Goal: Task Accomplishment & Management: Manage account settings

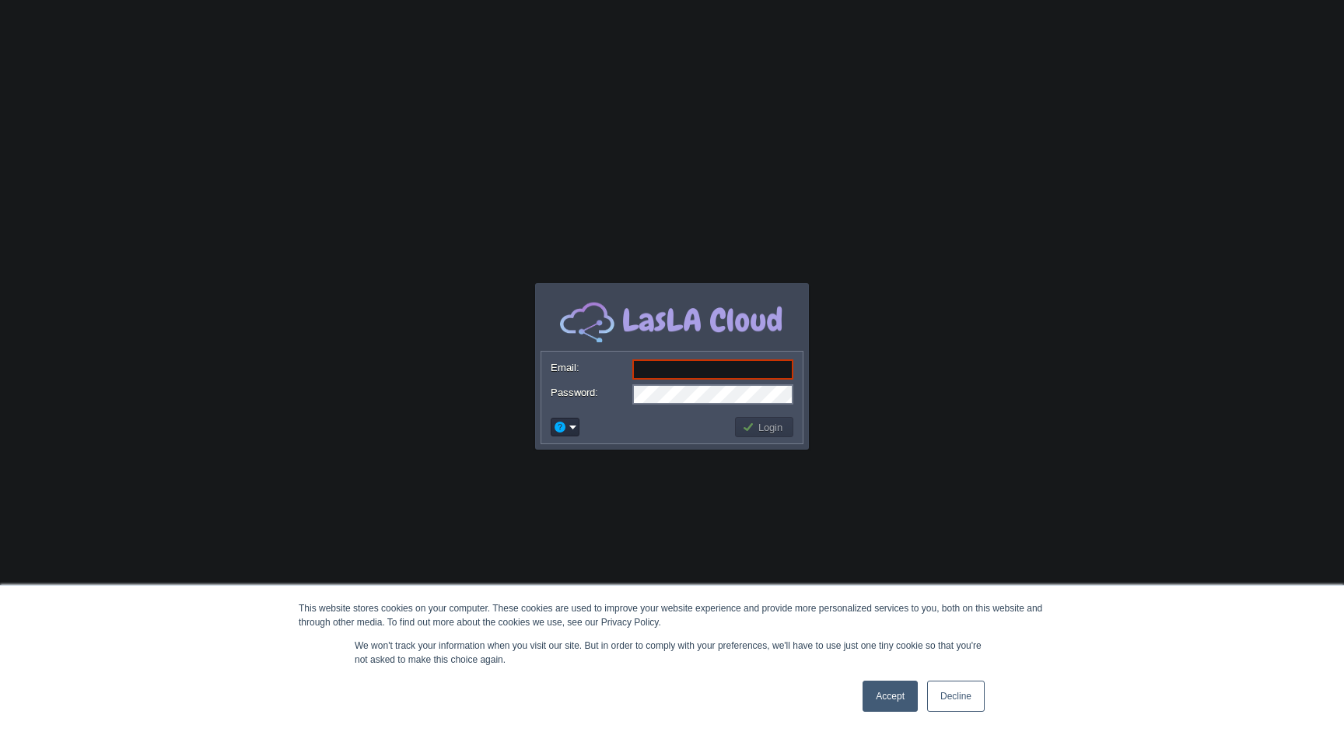
click at [911, 215] on body "This website stores cookies on your computer. These cookies are used to improve…" at bounding box center [672, 366] width 1344 height 732
click at [703, 364] on input "Email:" at bounding box center [712, 369] width 161 height 20
type input "[EMAIL_ADDRESS][DOMAIN_NAME]"
click at [897, 693] on link "Accept" at bounding box center [890, 696] width 55 height 31
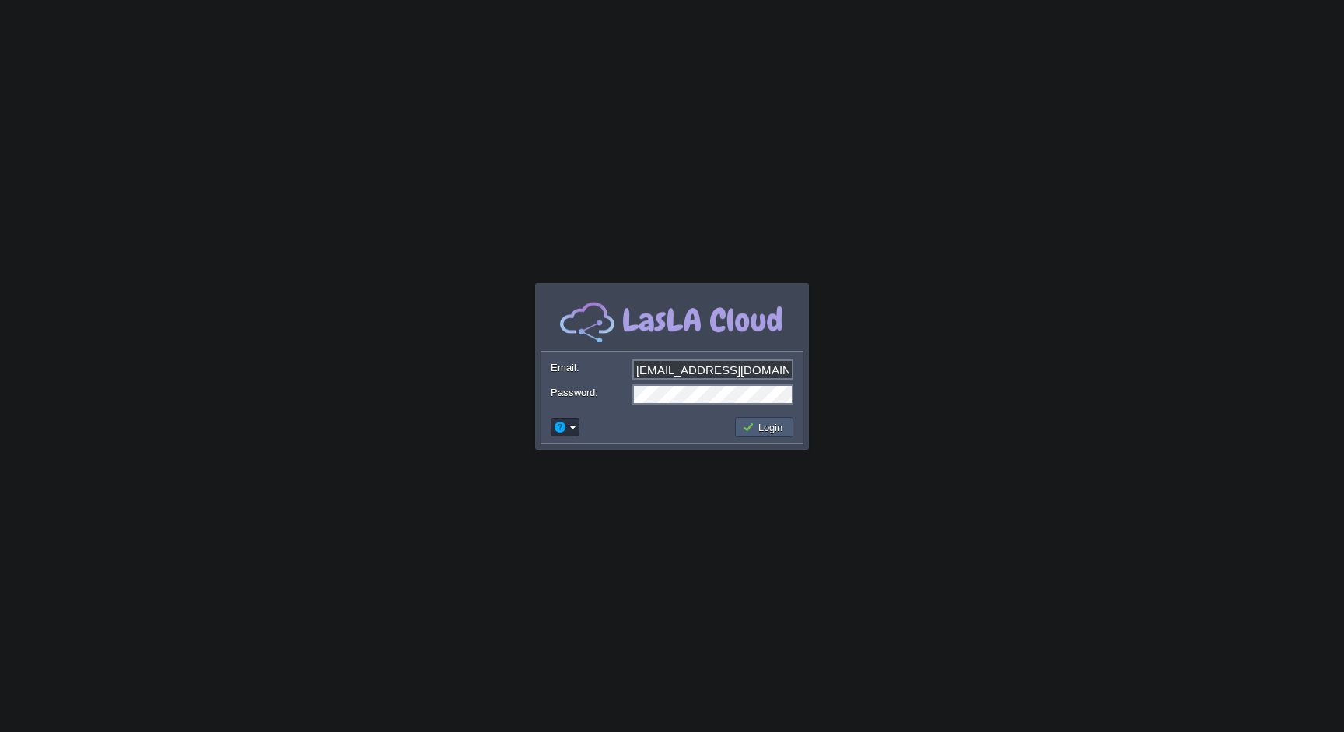
click at [779, 433] on button "Login" at bounding box center [764, 427] width 45 height 14
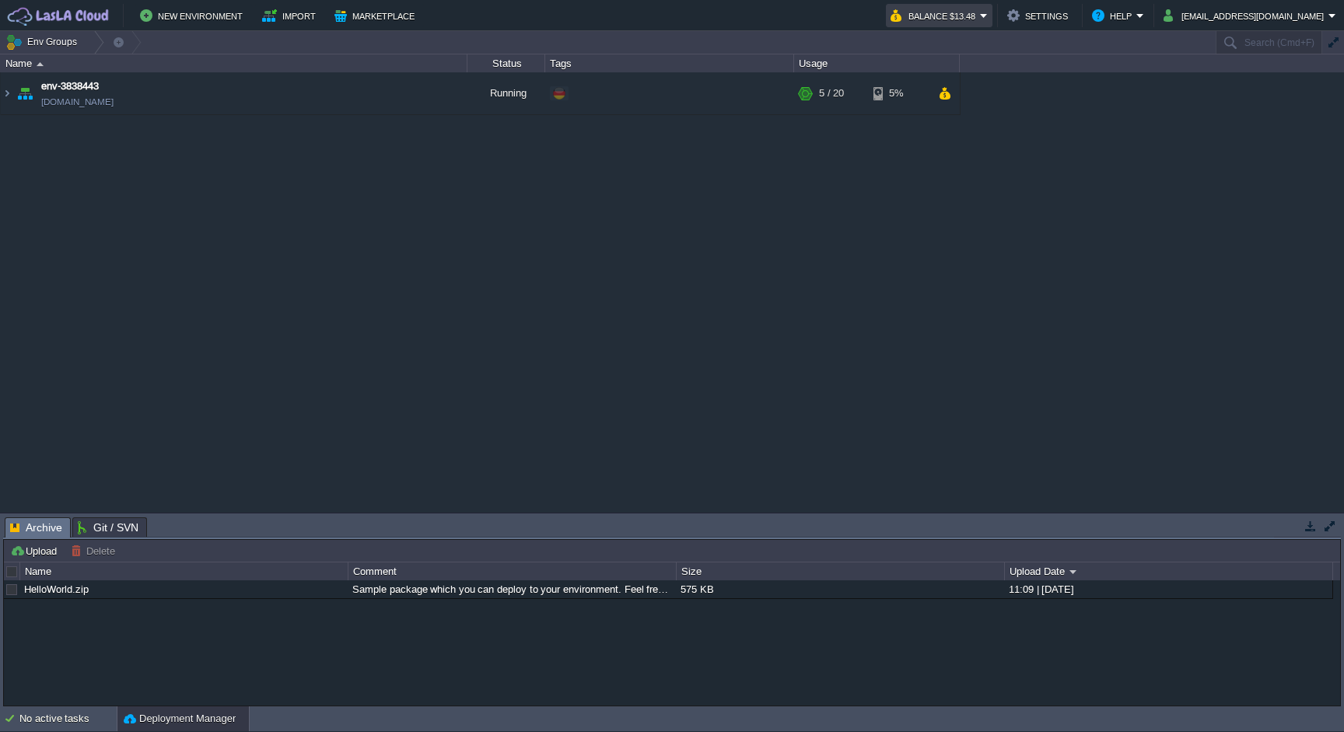
click at [946, 17] on button "Balance $13.48" at bounding box center [935, 15] width 89 height 19
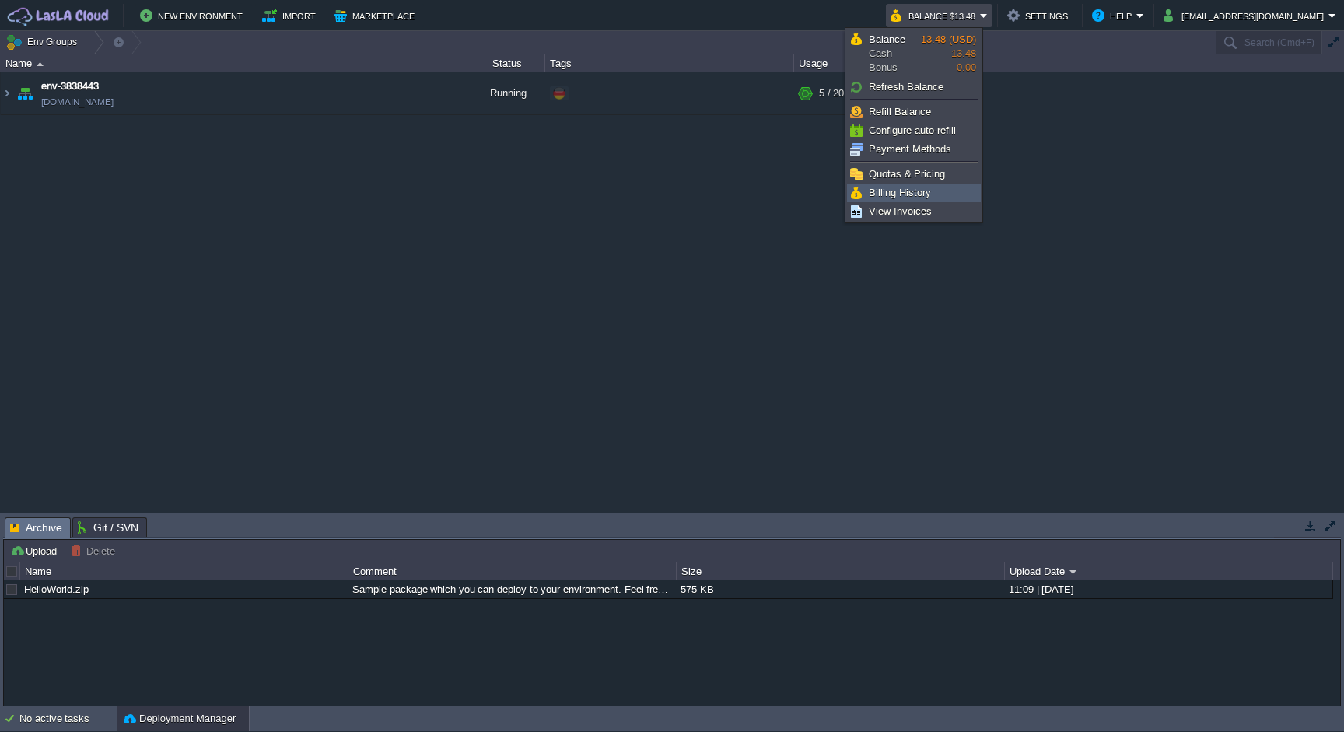
click at [916, 200] on link "Billing History" at bounding box center [914, 192] width 132 height 17
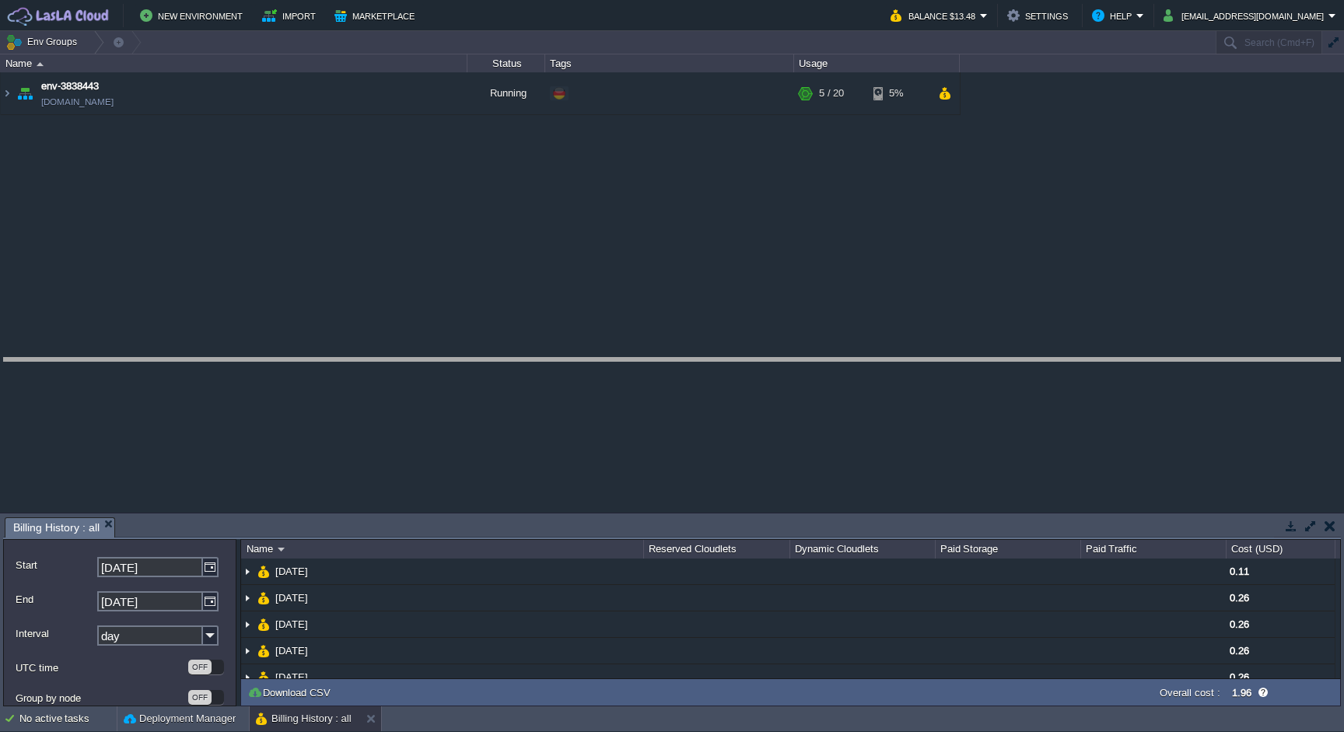
drag, startPoint x: 891, startPoint y: 523, endPoint x: 870, endPoint y: 322, distance: 201.8
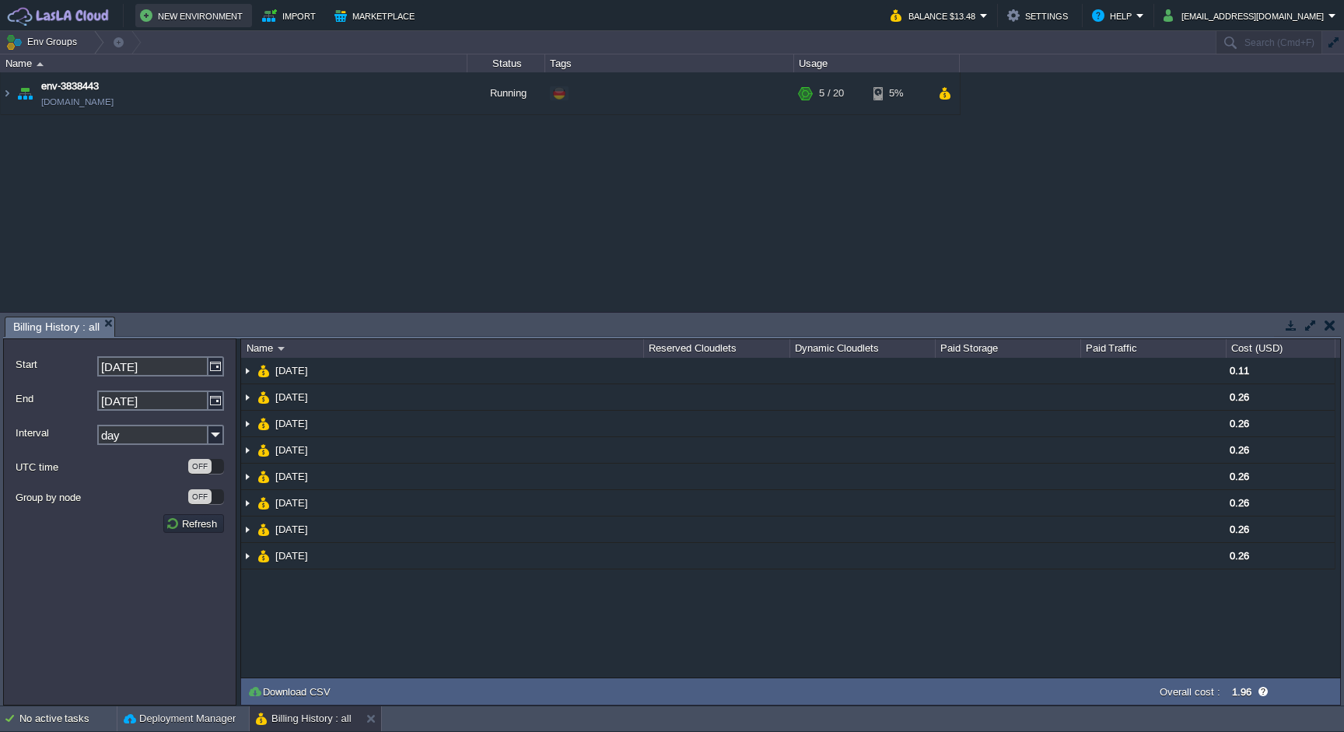
click at [181, 16] on button "New Environment" at bounding box center [193, 15] width 107 height 19
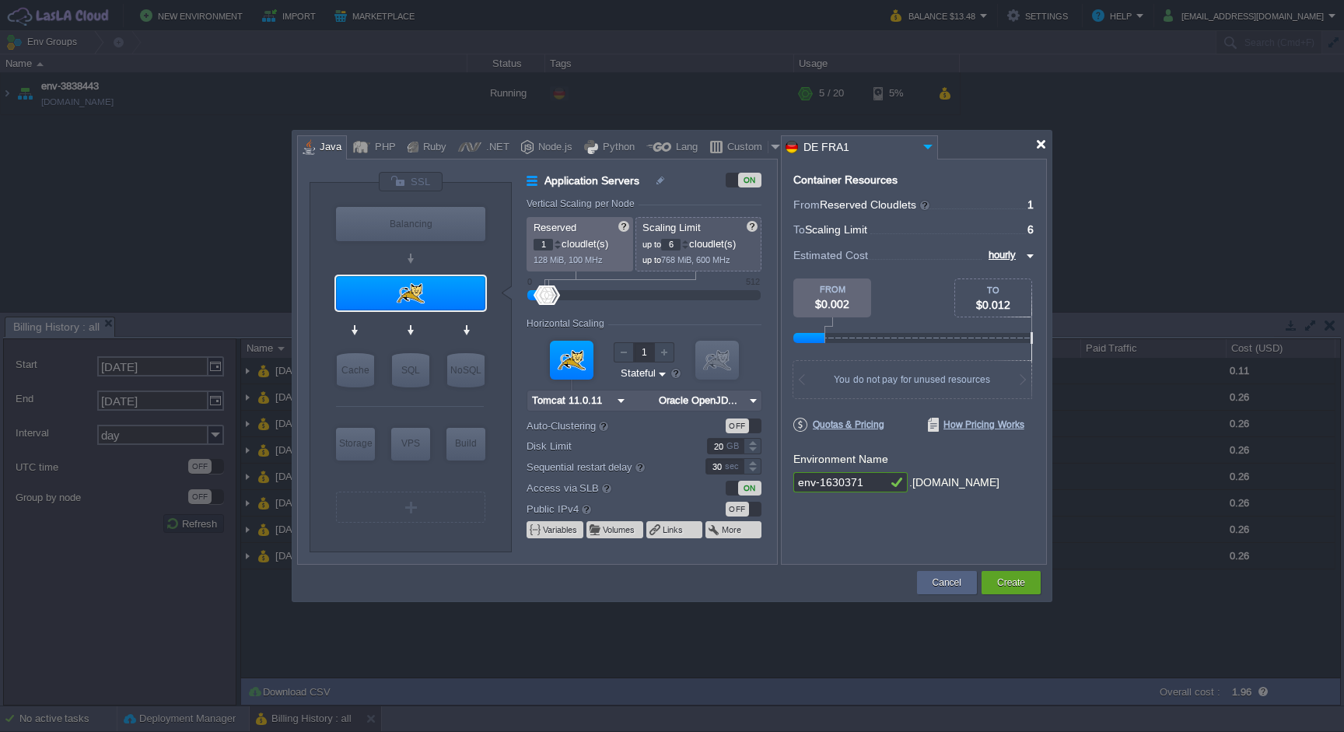
click at [1039, 148] on div at bounding box center [1041, 144] width 12 height 12
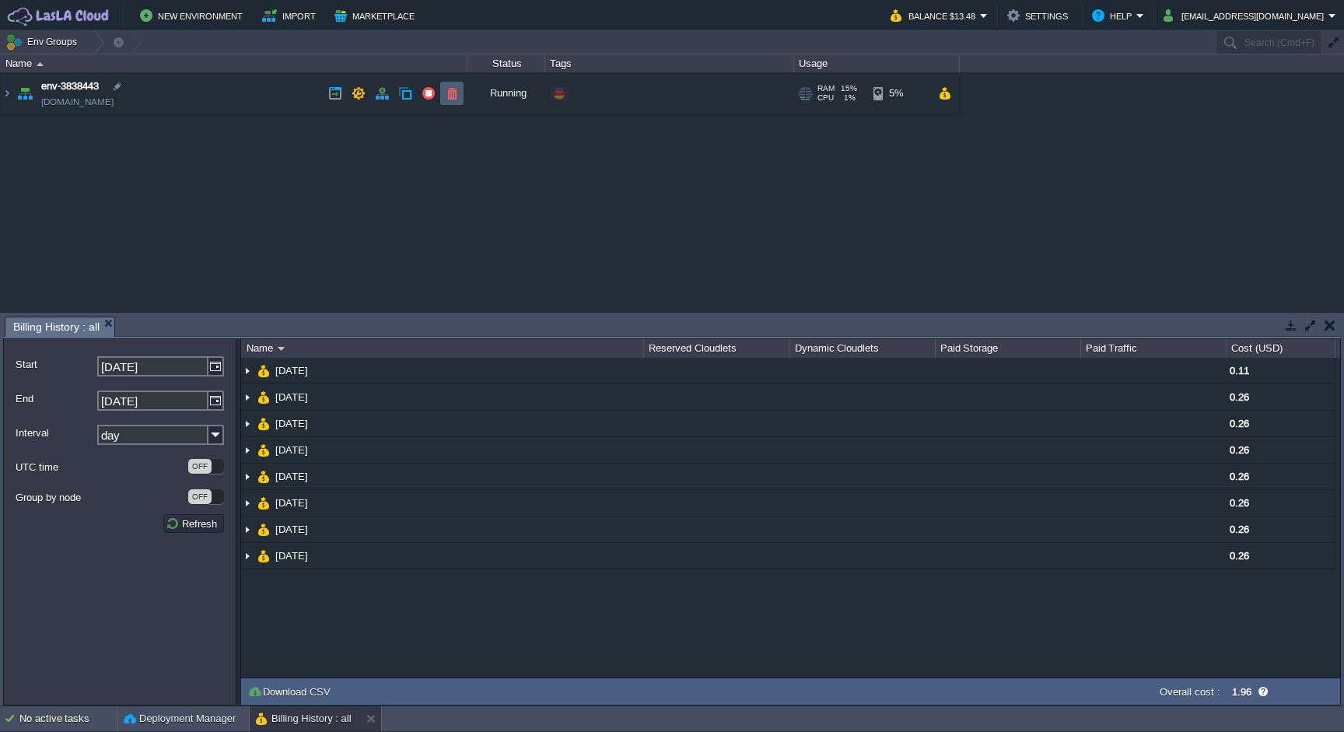
click at [450, 98] on button "button" at bounding box center [452, 93] width 14 height 14
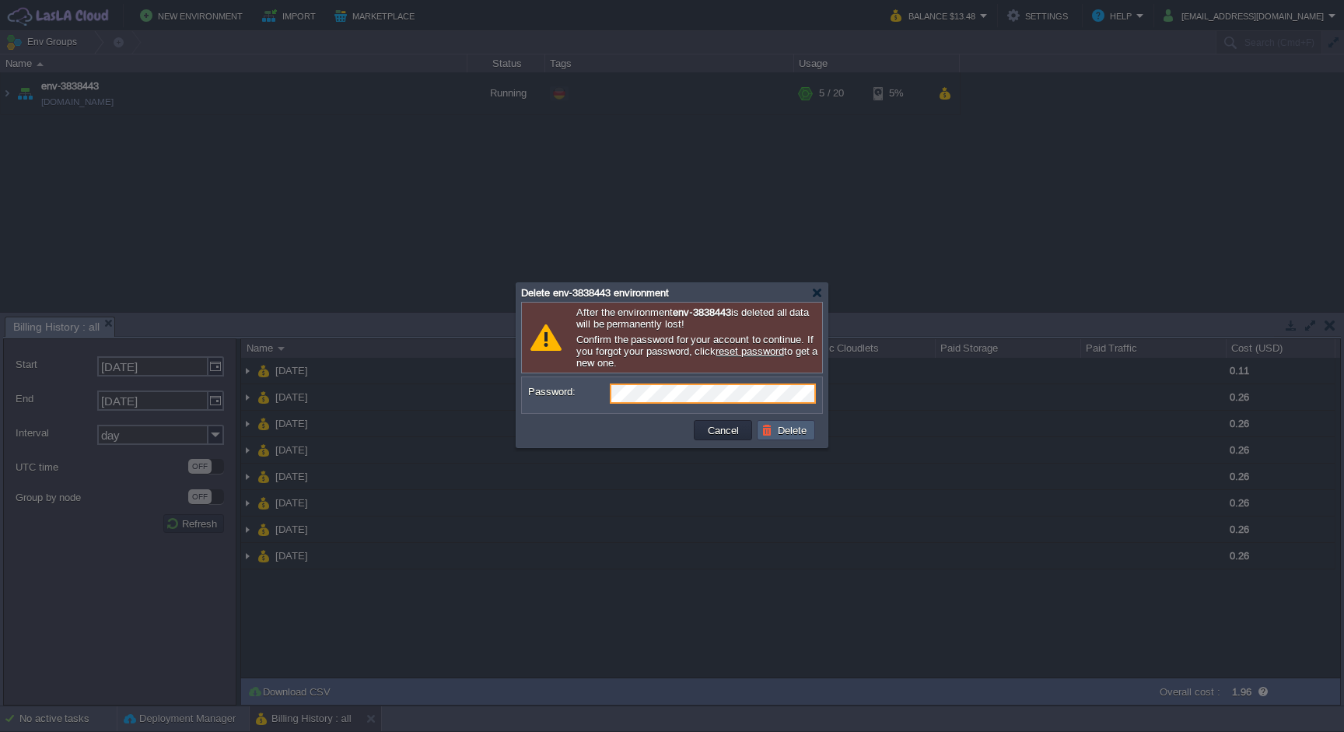
click at [776, 432] on button "Delete" at bounding box center [787, 430] width 50 height 14
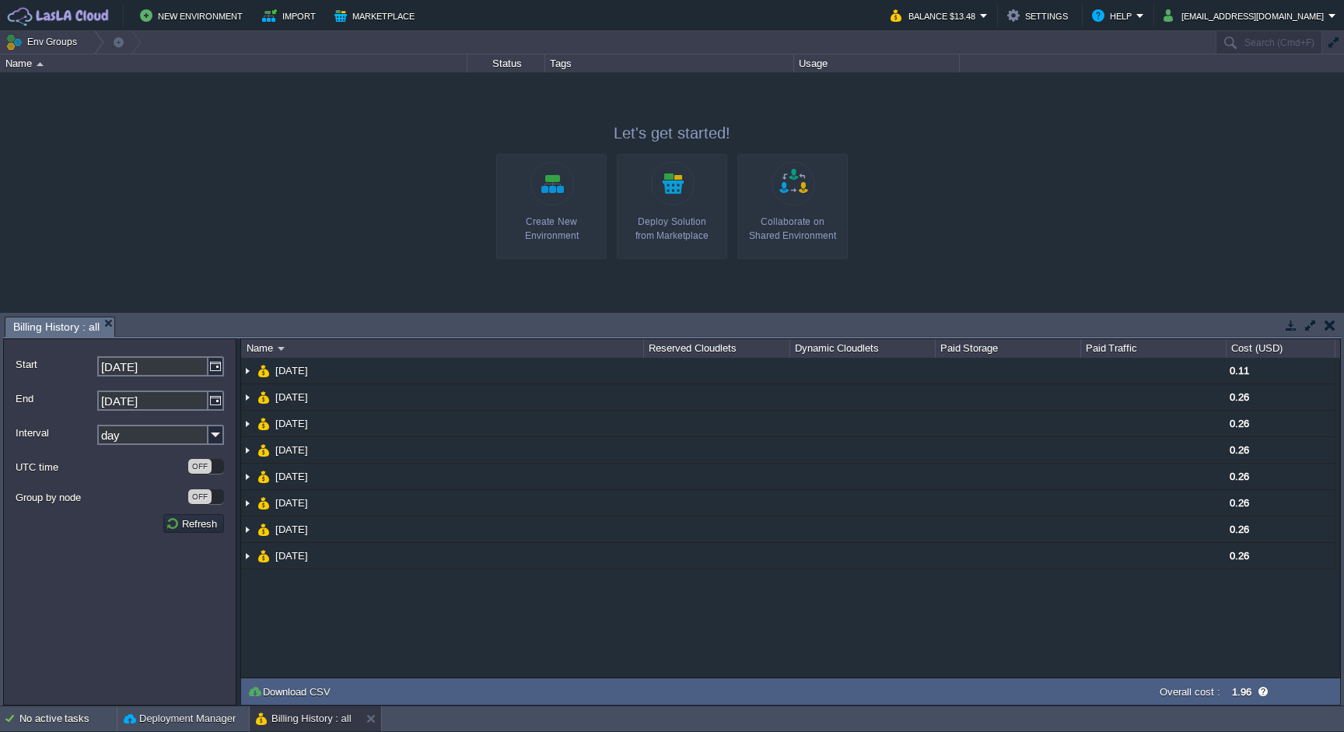
click at [1325, 318] on button "button" at bounding box center [1330, 325] width 11 height 14
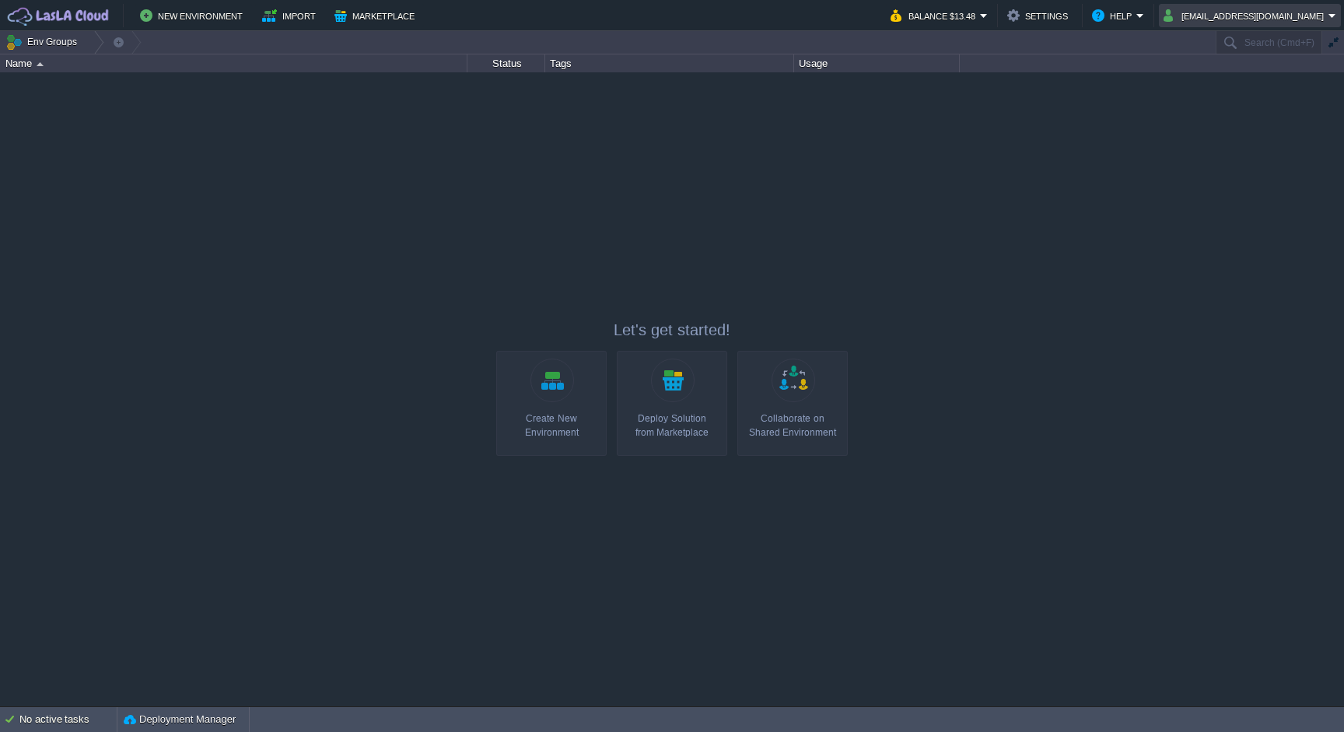
click at [1289, 22] on button "[EMAIL_ADDRESS][DOMAIN_NAME]" at bounding box center [1246, 15] width 165 height 19
click at [1201, 84] on link "Sign out" at bounding box center [1239, 82] width 197 height 17
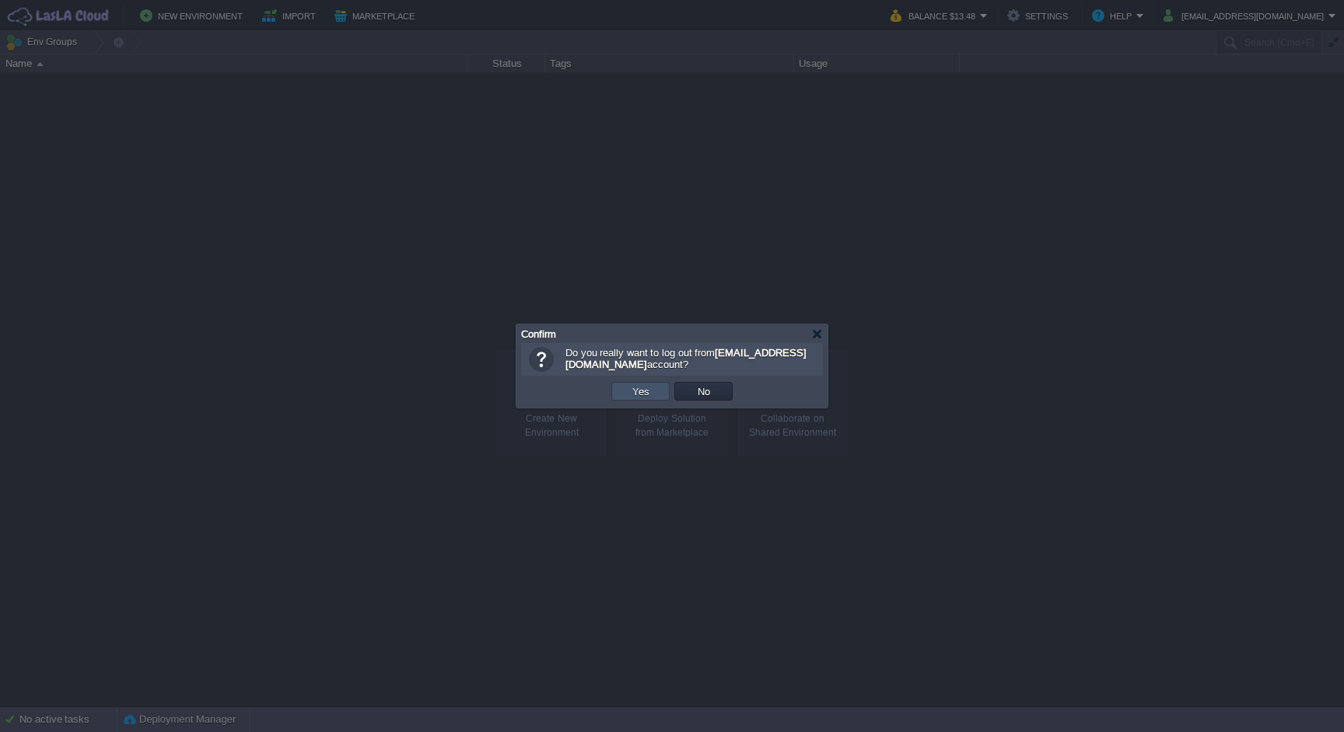
click at [652, 396] on button "Yes" at bounding box center [641, 391] width 26 height 14
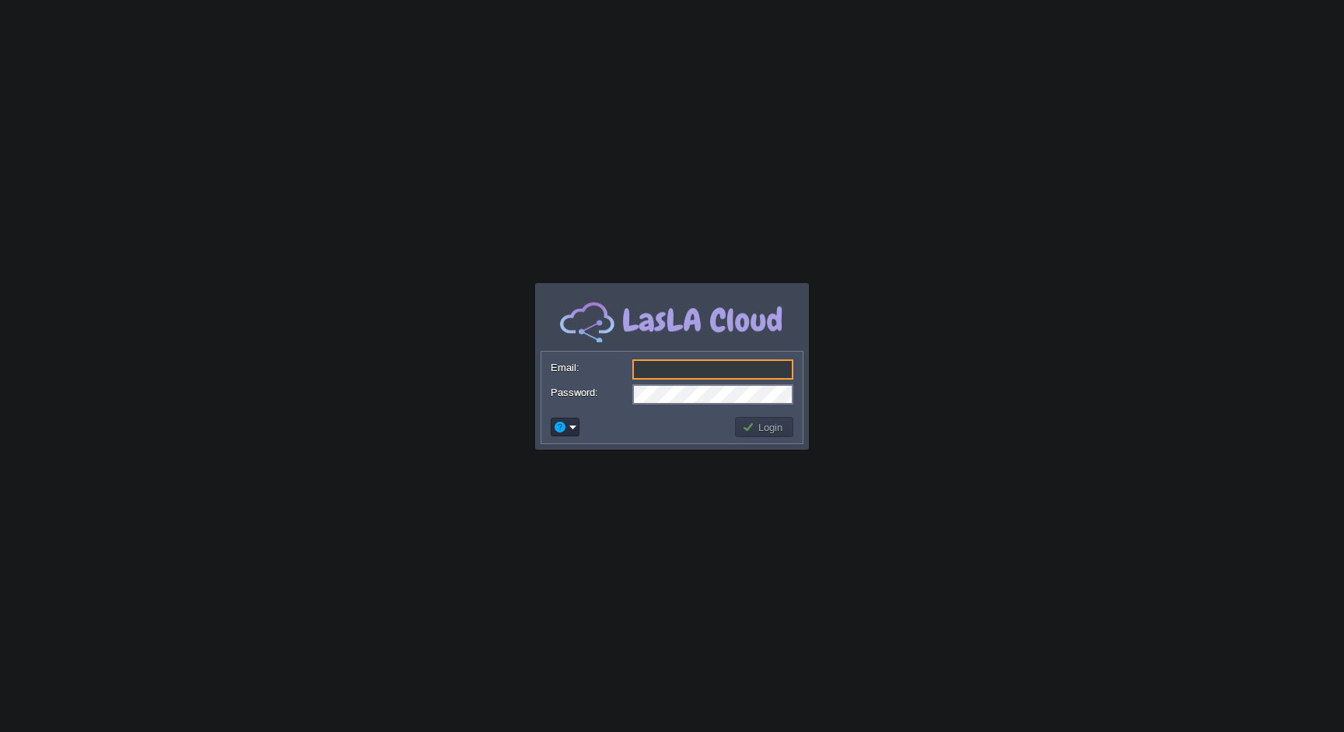
click at [699, 377] on input "Email:" at bounding box center [712, 369] width 161 height 20
type input "[EMAIL_ADDRESS][DOMAIN_NAME]"
